Goal: Task Accomplishment & Management: Use online tool/utility

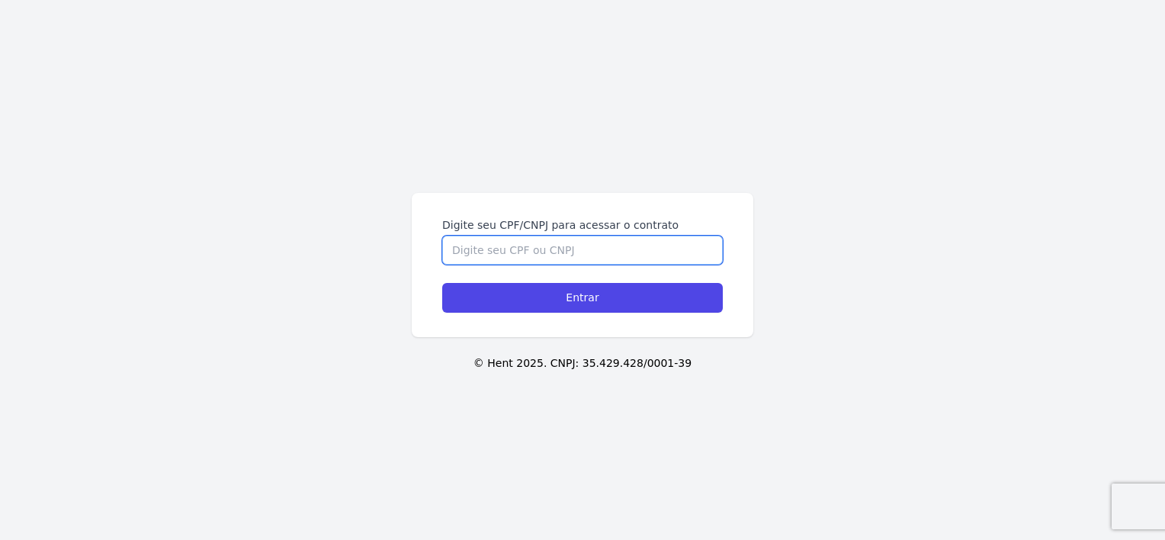
click at [518, 238] on input "Digite seu CPF/CNPJ para acessar o contrato" at bounding box center [582, 250] width 281 height 29
click at [519, 252] on input "Digite seu CPF/CNPJ para acessar o contrato" at bounding box center [582, 250] width 281 height 29
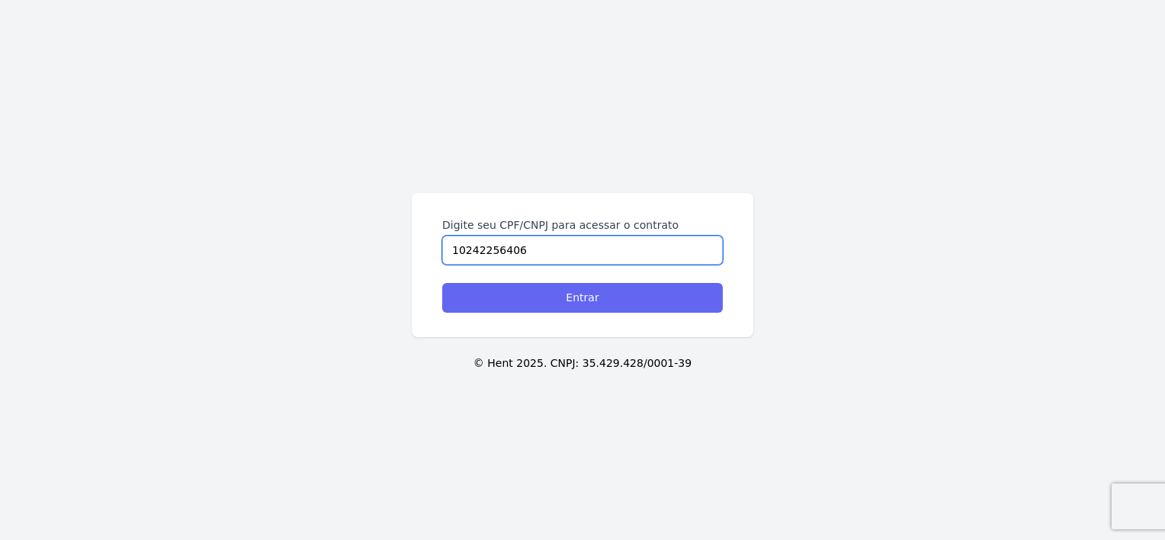
type input "10242256406"
click at [644, 294] on input "Entrar" at bounding box center [582, 298] width 281 height 30
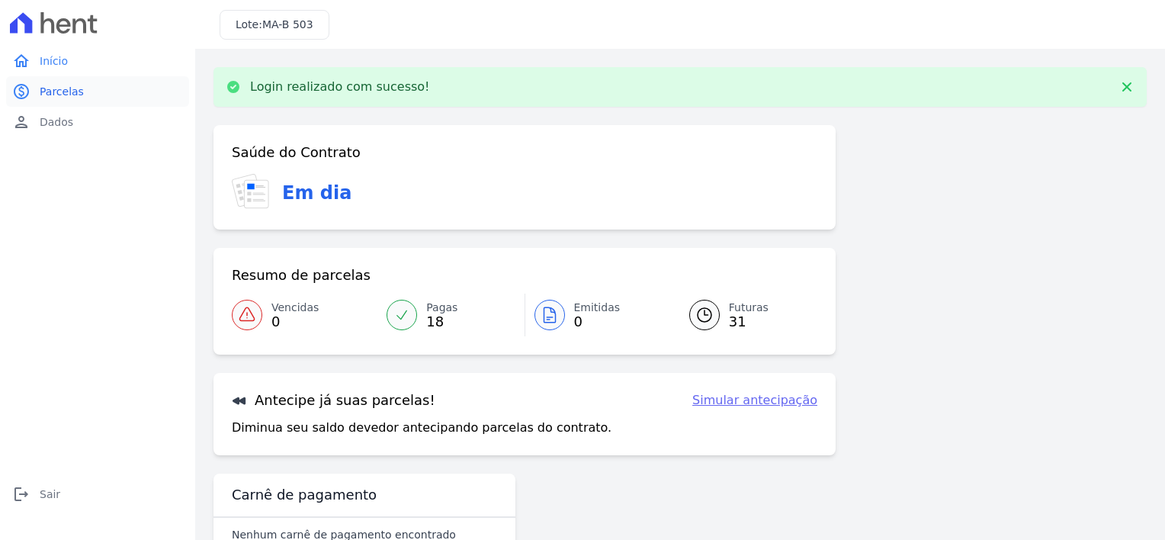
click at [64, 101] on link "paid Parcelas" at bounding box center [97, 91] width 183 height 30
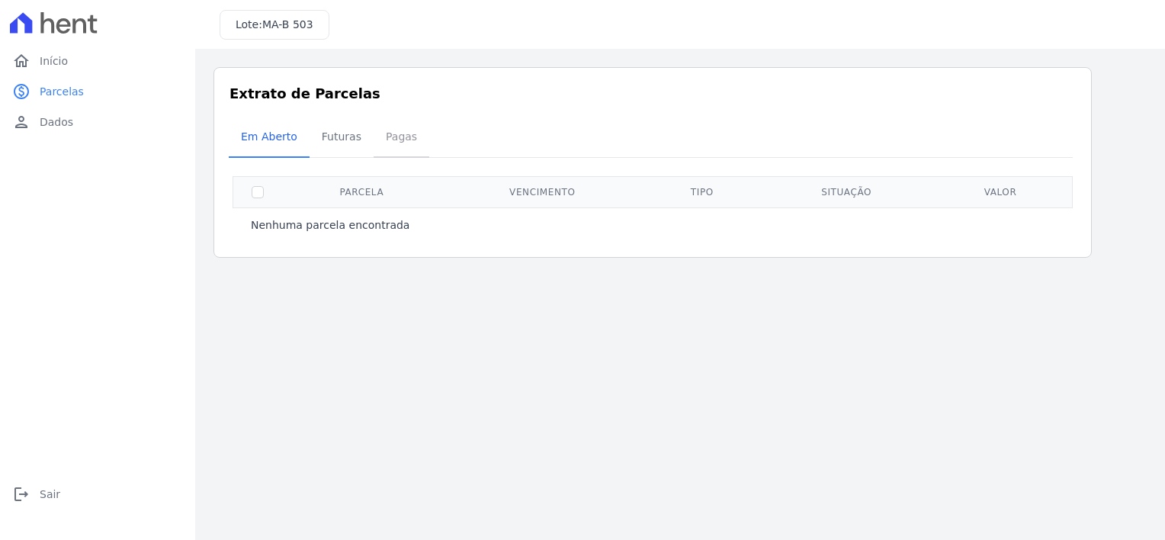
click at [393, 142] on span "Pagas" at bounding box center [402, 136] width 50 height 30
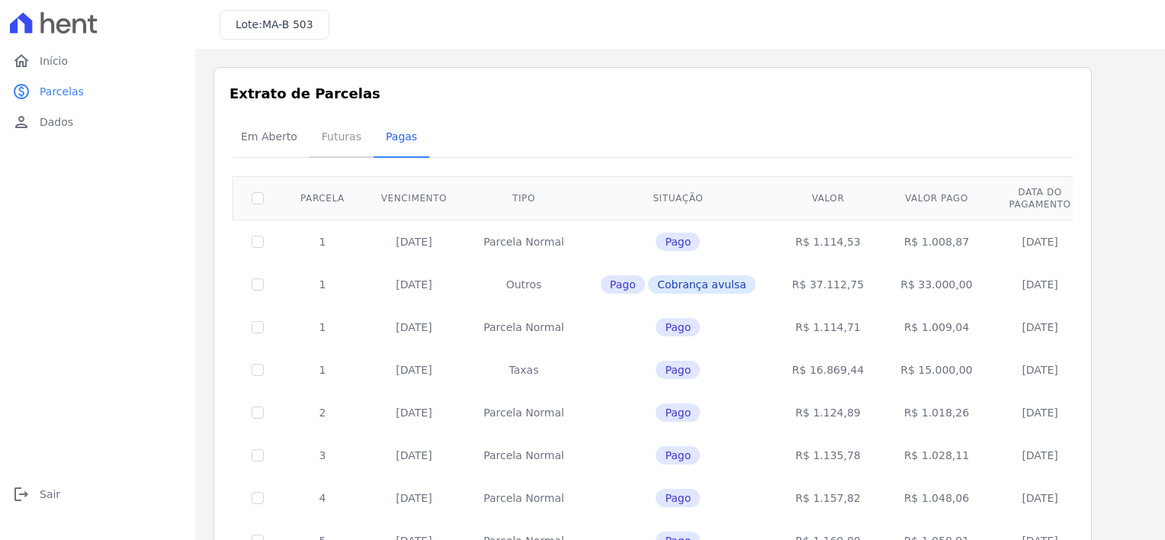
click at [335, 128] on span "Futuras" at bounding box center [342, 136] width 58 height 30
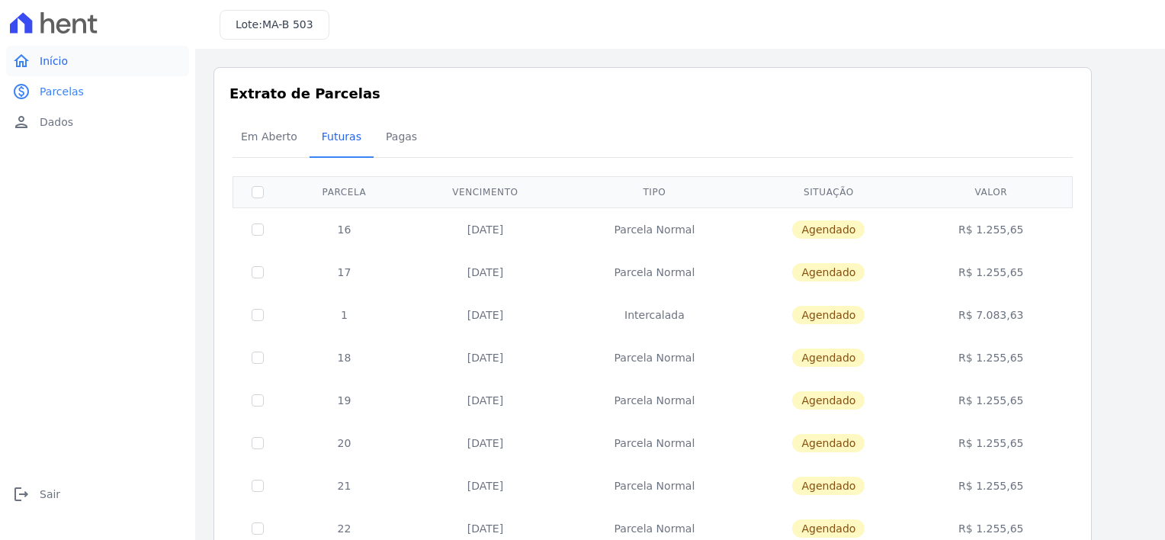
click at [53, 49] on link "home Início" at bounding box center [97, 61] width 183 height 30
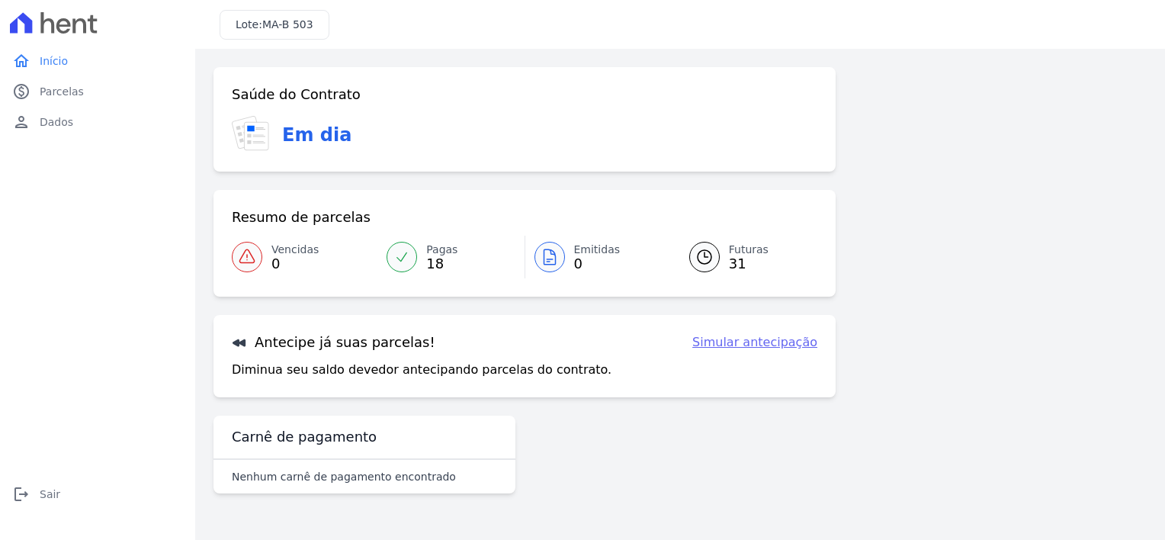
click at [771, 346] on link "Simular antecipação" at bounding box center [754, 342] width 125 height 18
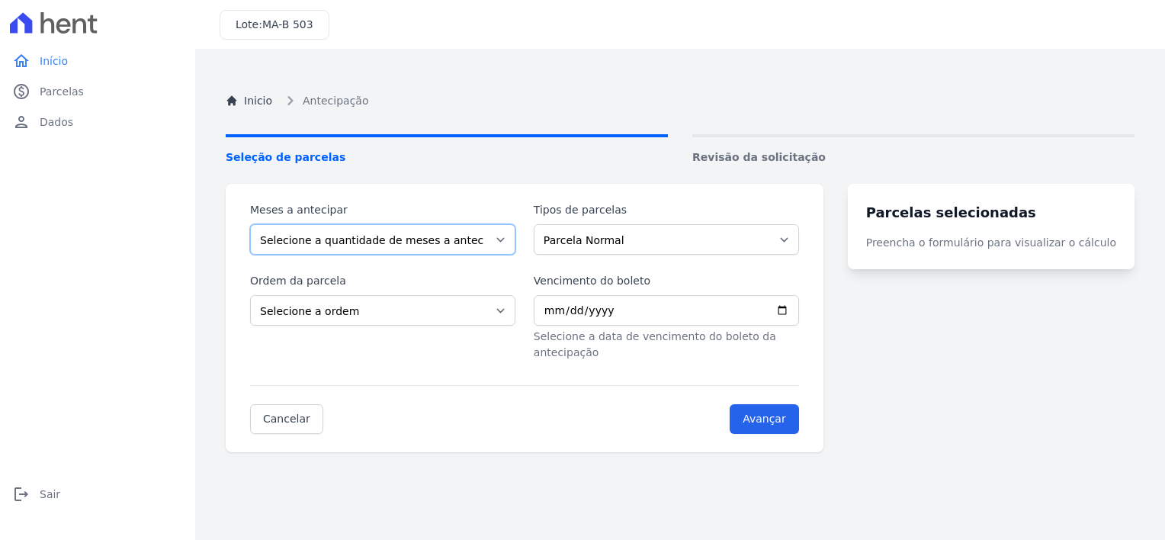
click at [401, 244] on select "Selecione a quantidade de meses a antecipar 1 2 3 4 5 6 7 8 9 10 11 12 13 14 15…" at bounding box center [382, 239] width 265 height 30
click at [463, 305] on select "Selecione a ordem Últimas parcelas Primeiras parcelas" at bounding box center [382, 310] width 265 height 30
click at [459, 306] on select "Selecione a ordem Últimas parcelas Primeiras parcelas" at bounding box center [382, 310] width 265 height 30
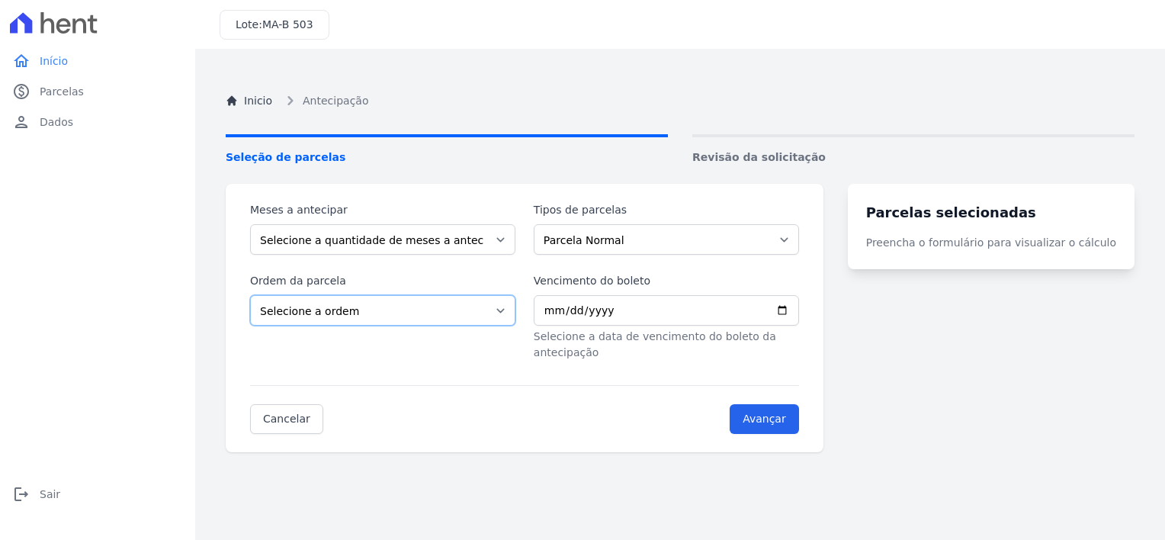
select select "ending"
click at [250, 295] on select "Selecione a ordem Últimas parcelas Primeiras parcelas" at bounding box center [382, 310] width 265 height 30
click at [470, 241] on select "Selecione a quantidade de meses a antecipar 1 2 3 4 5 6 7 8 9 10 11 12 13 14 15…" at bounding box center [382, 239] width 265 height 30
select select "1"
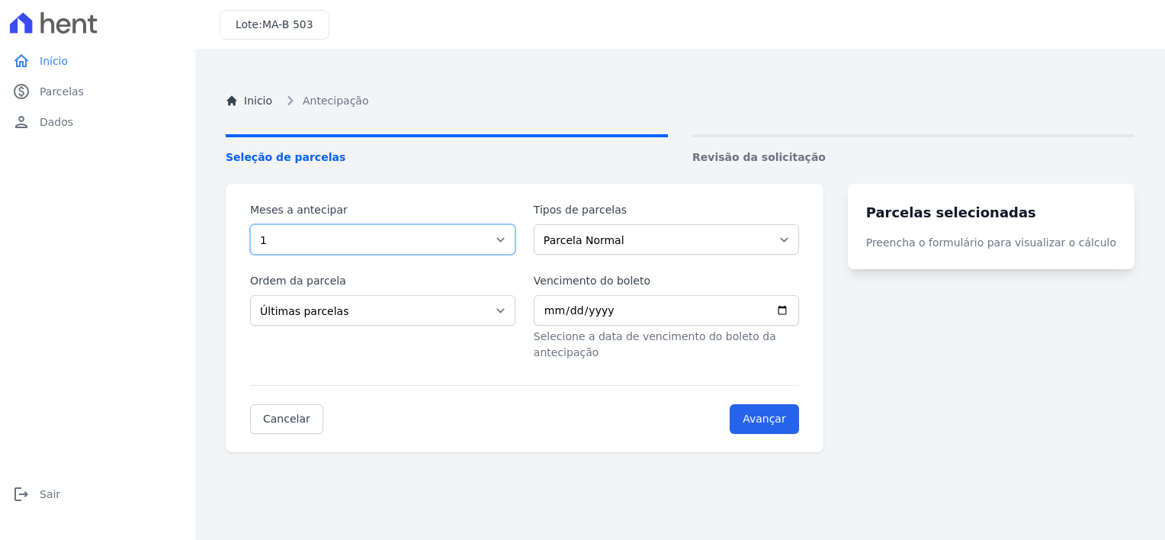
click at [250, 224] on select "Selecione a quantidade de meses a antecipar 1 2 3 4 5 6 7 8 9 10 11 12 13 14 15…" at bounding box center [382, 239] width 265 height 30
click at [669, 238] on select "Parcela Normal Intercalada" at bounding box center [666, 239] width 265 height 30
click at [695, 154] on span "Revisão da solicitação" at bounding box center [913, 157] width 442 height 16
